Goal: Use online tool/utility: Utilize a website feature to perform a specific function

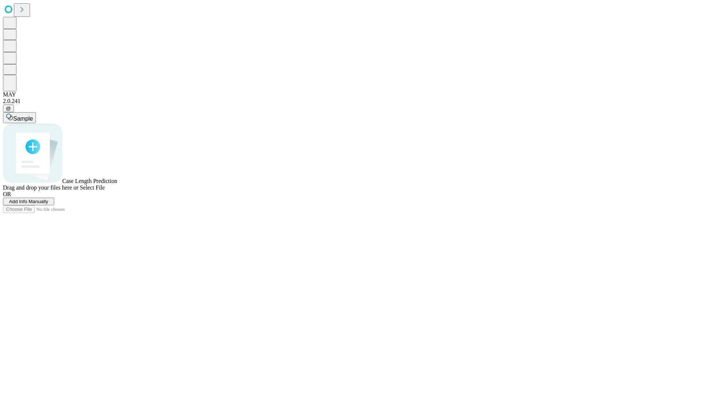
click at [48, 204] on span "Add Info Manually" at bounding box center [28, 201] width 39 height 5
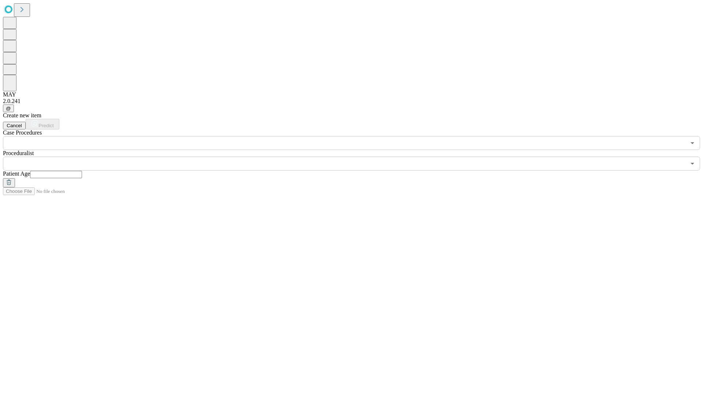
click at [82, 171] on input "text" at bounding box center [56, 174] width 52 height 7
type input "**"
click at [357, 156] on input "text" at bounding box center [344, 163] width 683 height 14
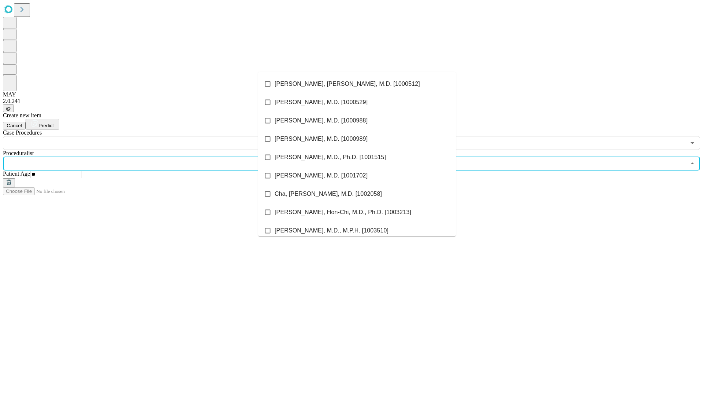
click at [357, 84] on li "[PERSON_NAME], [PERSON_NAME], M.D. [1000512]" at bounding box center [357, 84] width 198 height 18
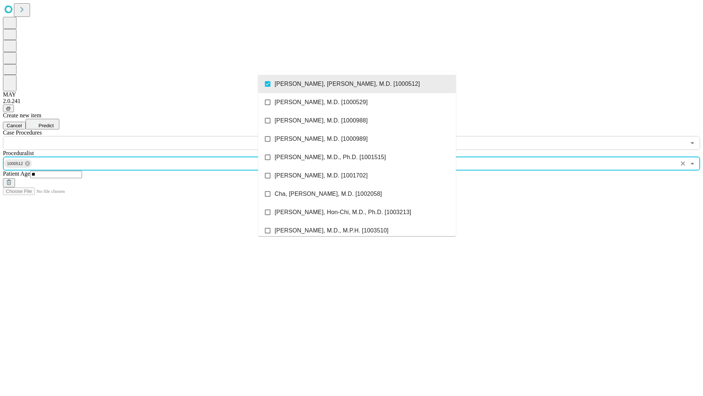
click at [154, 136] on input "text" at bounding box center [344, 143] width 683 height 14
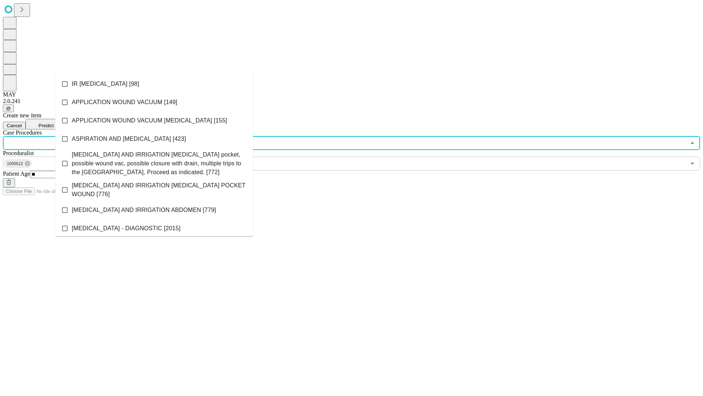
click at [154, 84] on li "IR [MEDICAL_DATA] [98]" at bounding box center [154, 84] width 198 height 18
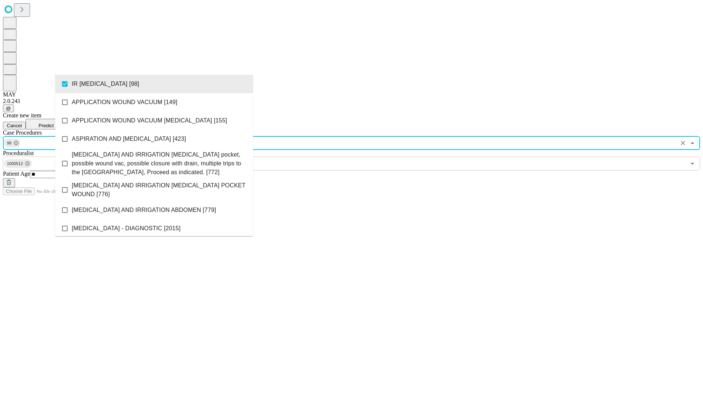
click at [53, 123] on span "Predict" at bounding box center [45, 125] width 15 height 5
